Goal: Task Accomplishment & Management: Complete application form

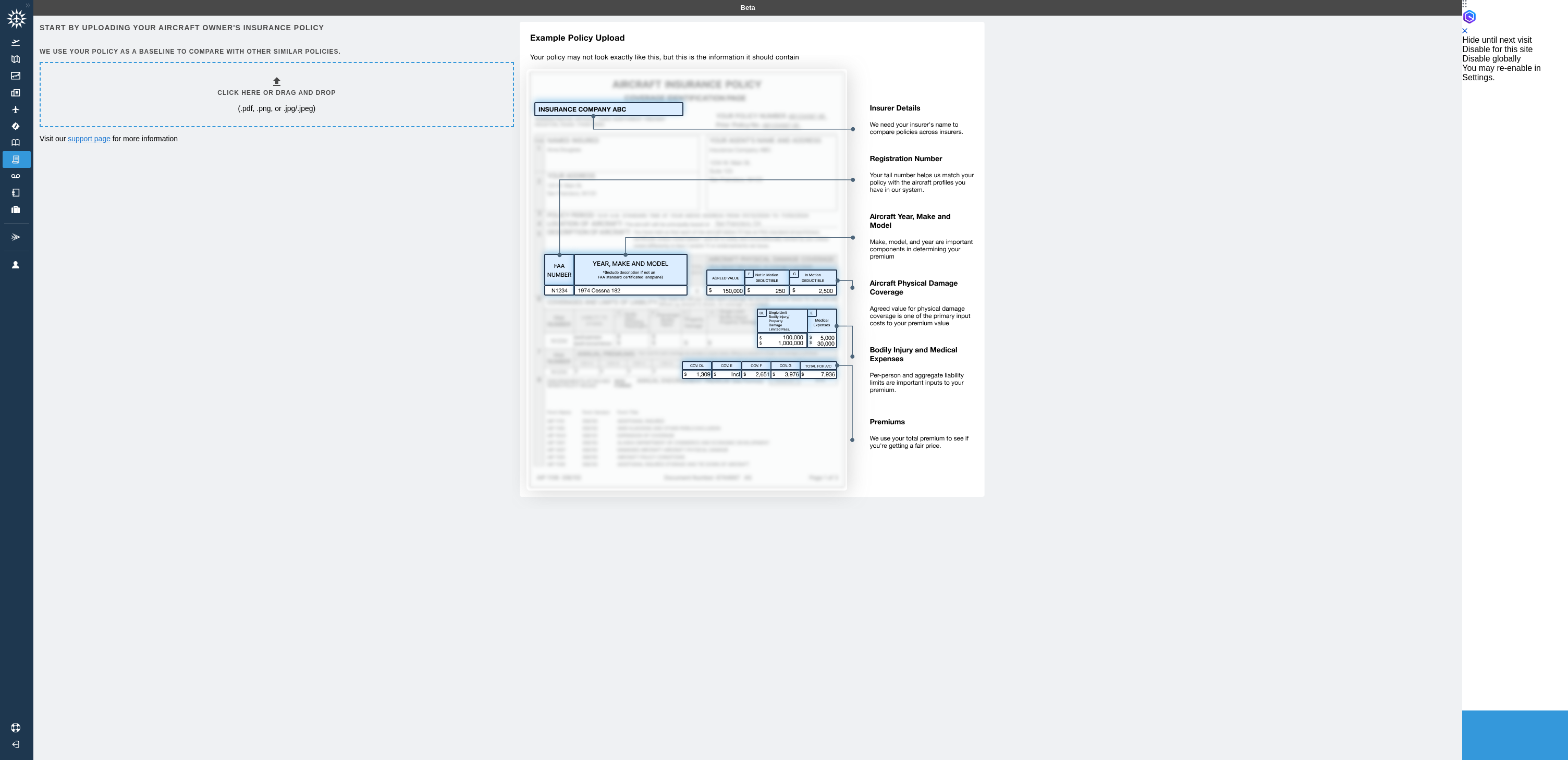
click at [270, 90] on h6 "Click here or drag and drop" at bounding box center [276, 93] width 118 height 10
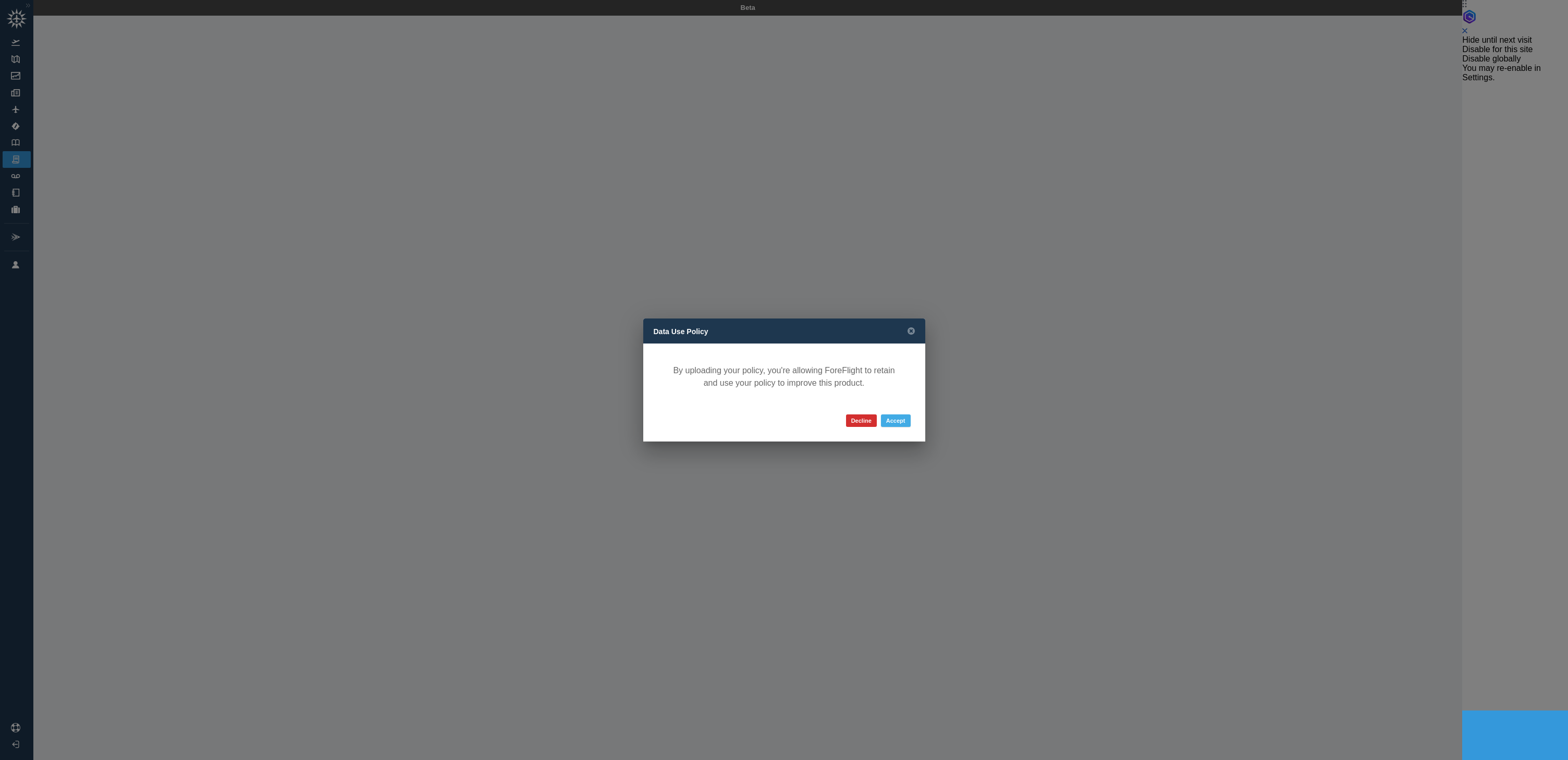
click at [893, 420] on button "Accept" at bounding box center [895, 420] width 30 height 13
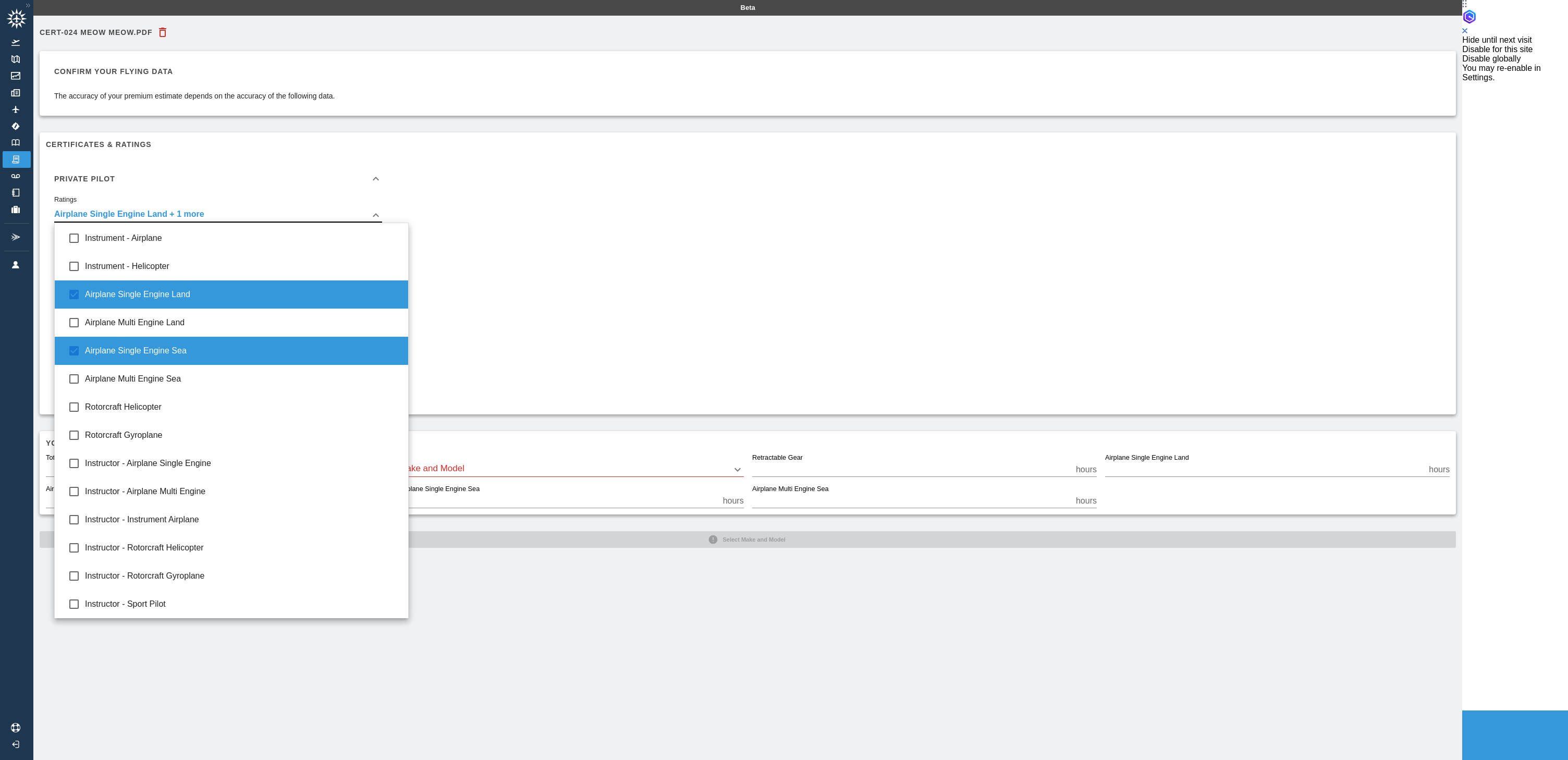
click at [241, 212] on body "**********" at bounding box center [731, 380] width 1462 height 760
click at [499, 209] on div at bounding box center [784, 380] width 1568 height 760
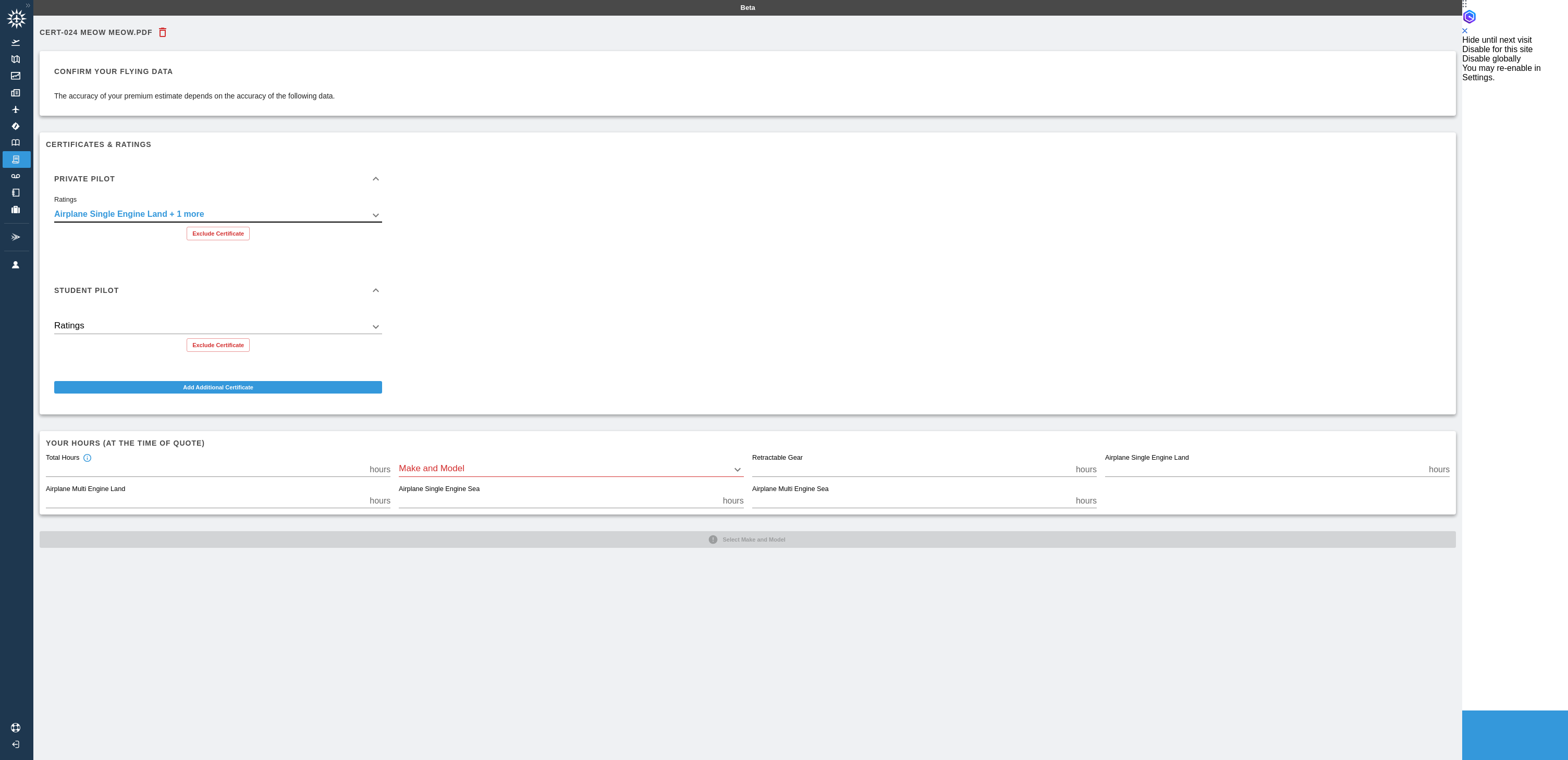
click at [510, 454] on div "Make and Model ​" at bounding box center [571, 465] width 345 height 23
click at [501, 462] on div "Make and Model ​" at bounding box center [571, 465] width 345 height 23
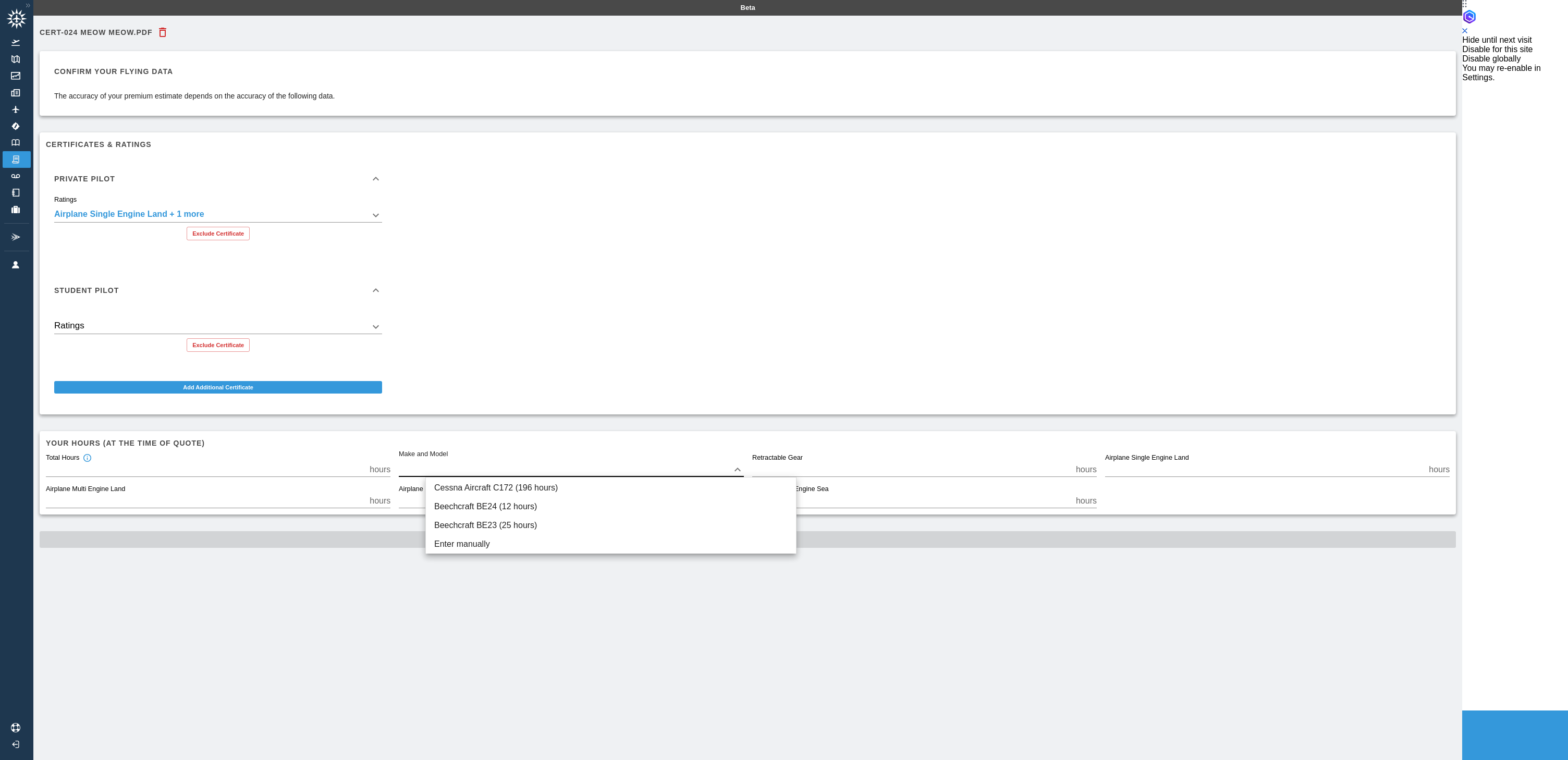
click at [488, 470] on body "**********" at bounding box center [731, 380] width 1462 height 760
click at [492, 490] on li "Cessna Aircraft C172 (196 hours)" at bounding box center [611, 487] width 370 height 19
type input "****"
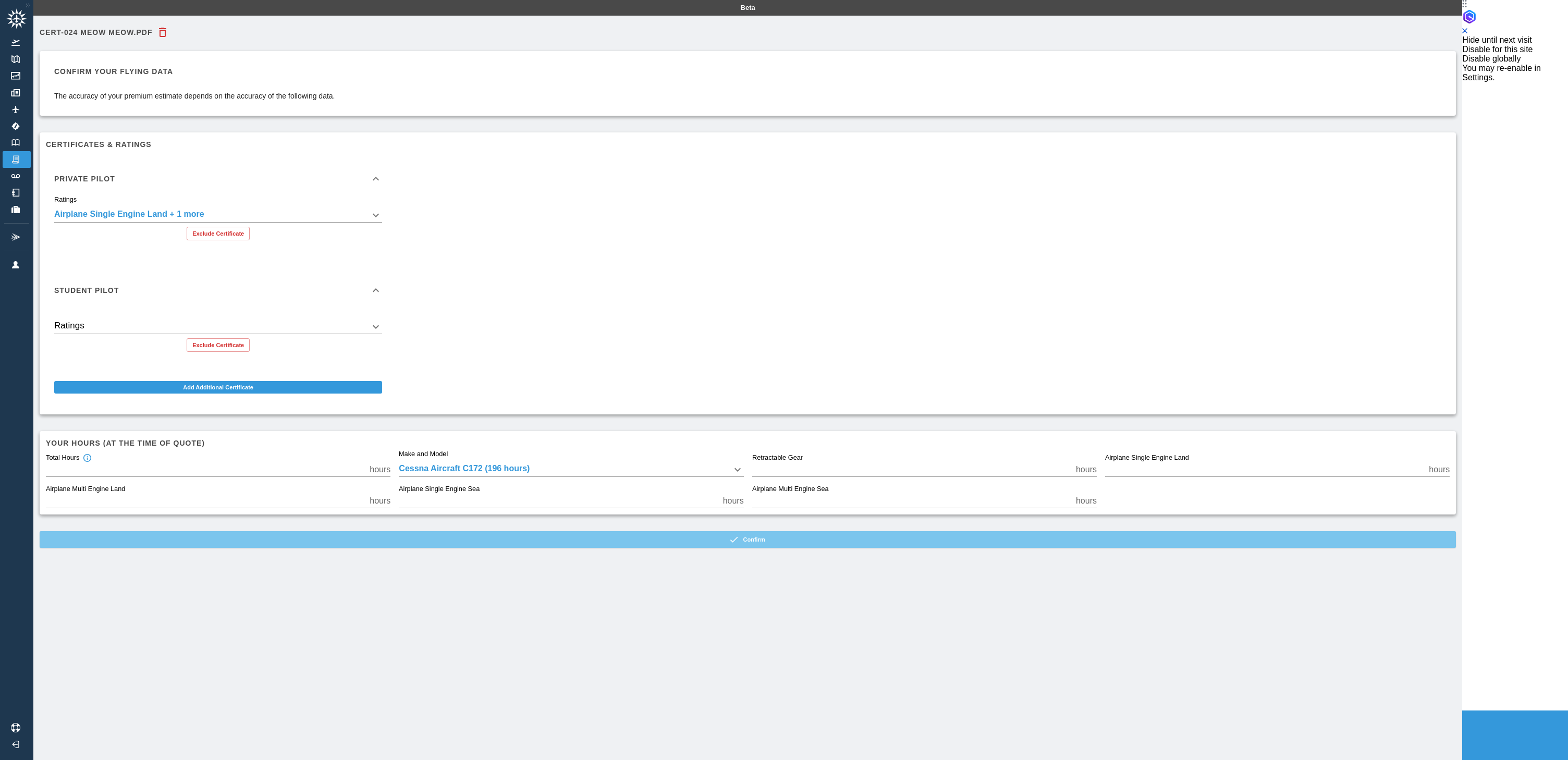
click at [826, 535] on button "Confirm" at bounding box center [747, 539] width 1416 height 16
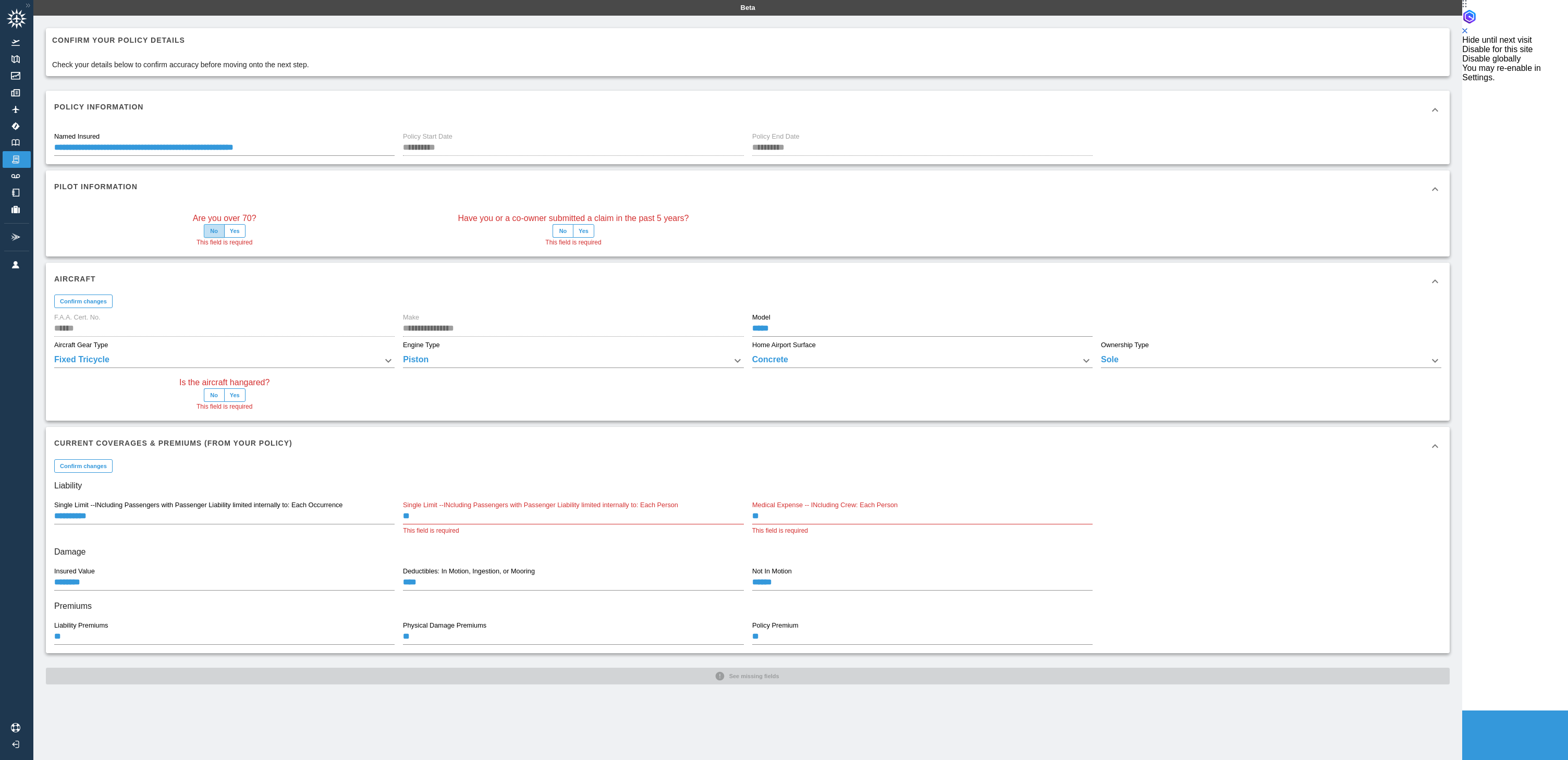
click at [225, 233] on button "No" at bounding box center [214, 231] width 21 height 13
click at [573, 231] on button "No" at bounding box center [563, 231] width 21 height 13
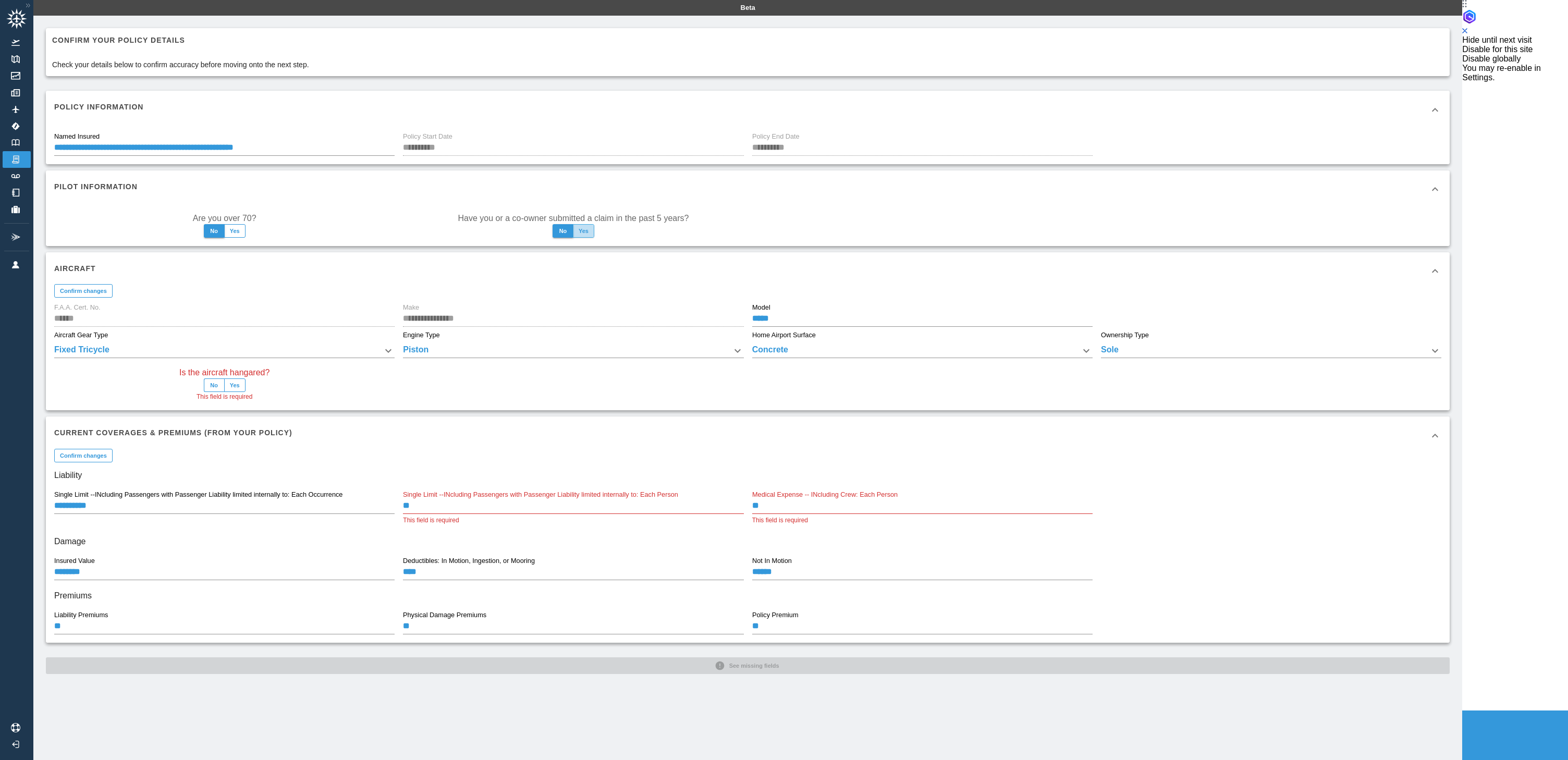
click at [594, 231] on button "Yes" at bounding box center [583, 231] width 21 height 13
click at [573, 234] on button "No" at bounding box center [563, 231] width 21 height 13
click at [225, 384] on button "No" at bounding box center [214, 385] width 21 height 13
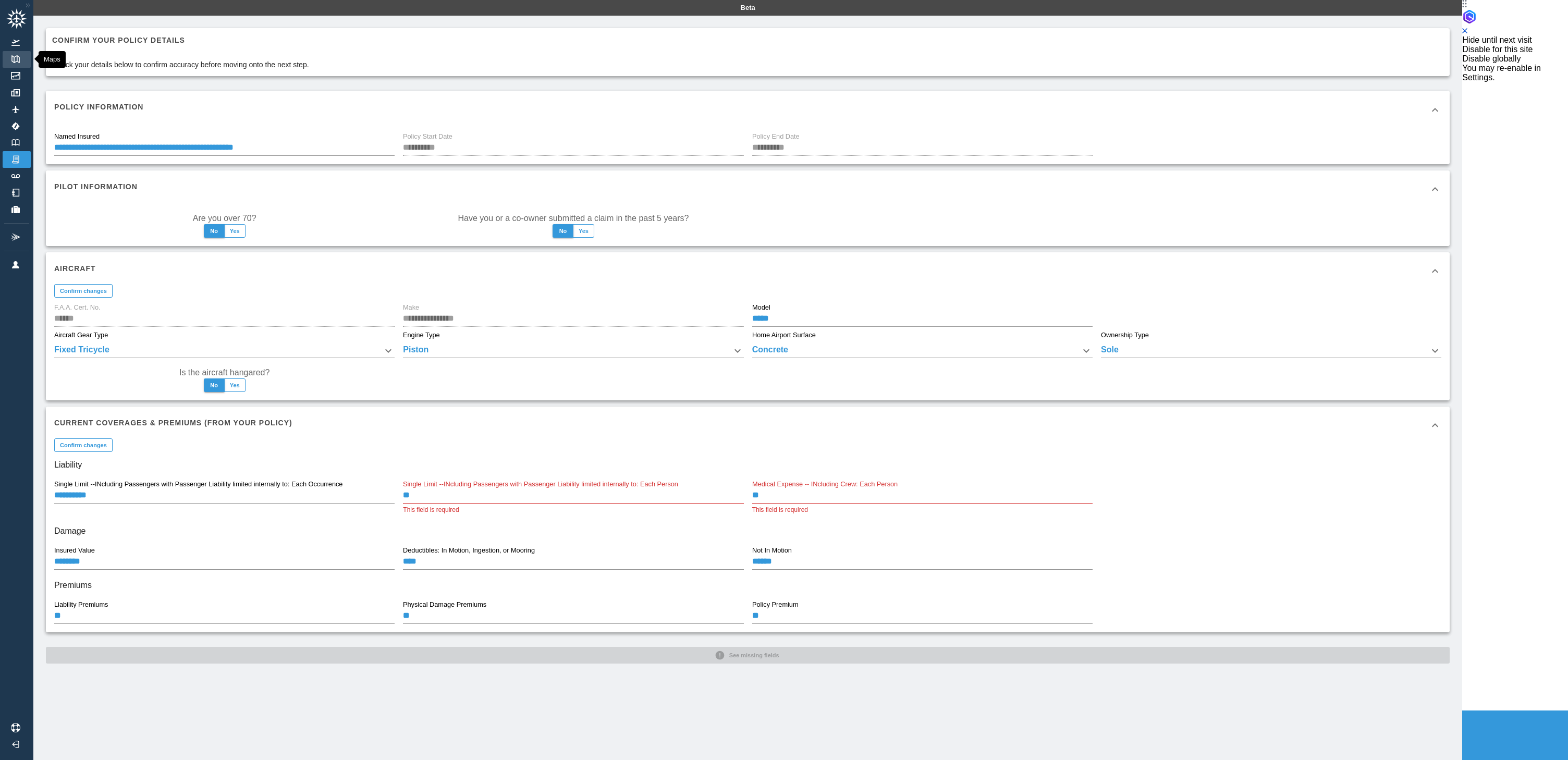
click at [17, 57] on img at bounding box center [15, 59] width 12 height 8
